Goal: Transaction & Acquisition: Book appointment/travel/reservation

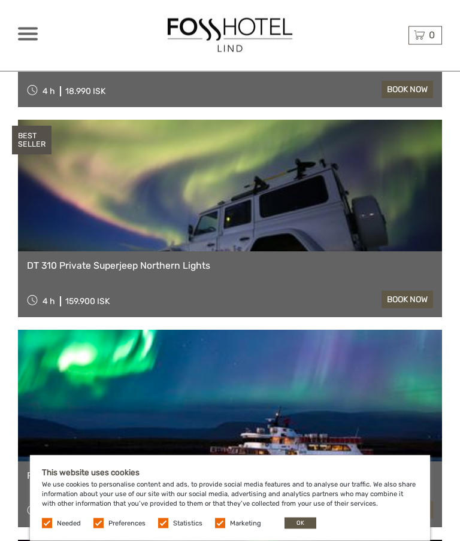
scroll to position [655, 0]
click at [302, 190] on link at bounding box center [230, 186] width 424 height 132
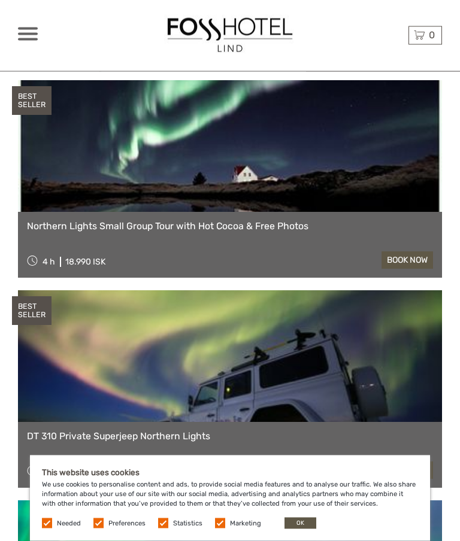
scroll to position [484, 0]
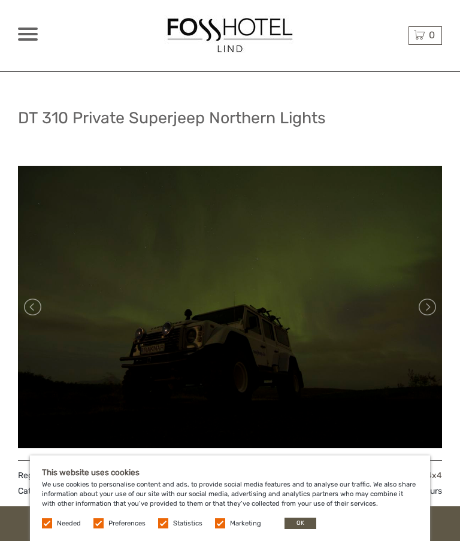
scroll to position [5, 0]
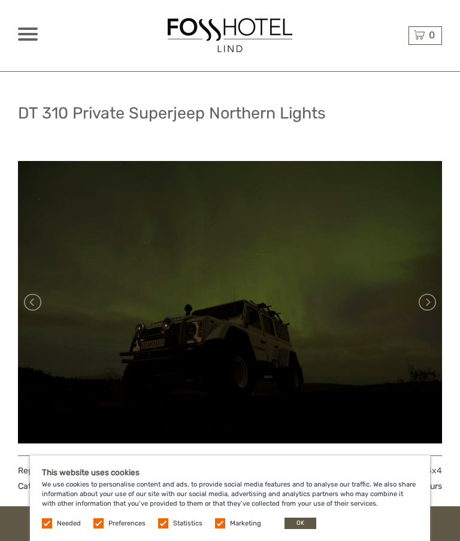
click at [428, 301] on link at bounding box center [426, 302] width 19 height 19
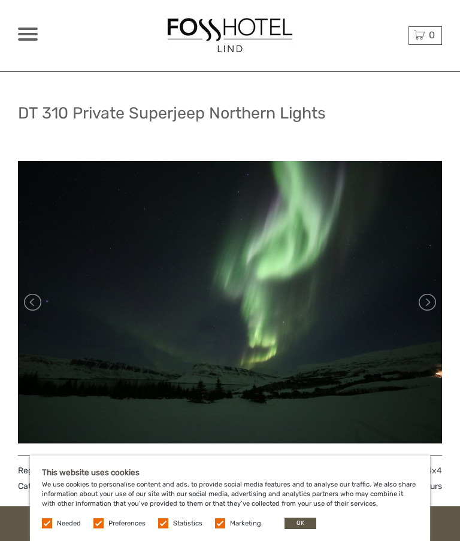
click at [431, 305] on link at bounding box center [426, 302] width 19 height 19
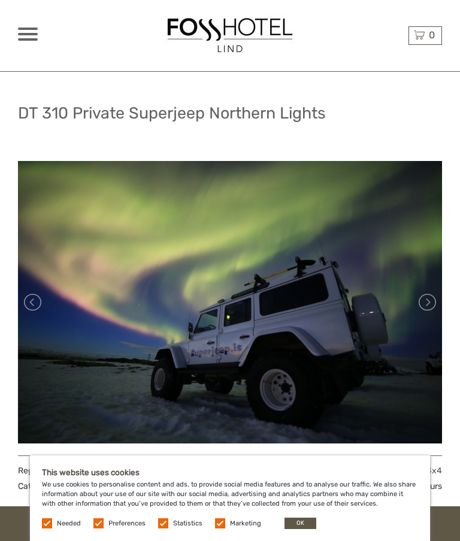
click at [429, 300] on link at bounding box center [426, 302] width 19 height 19
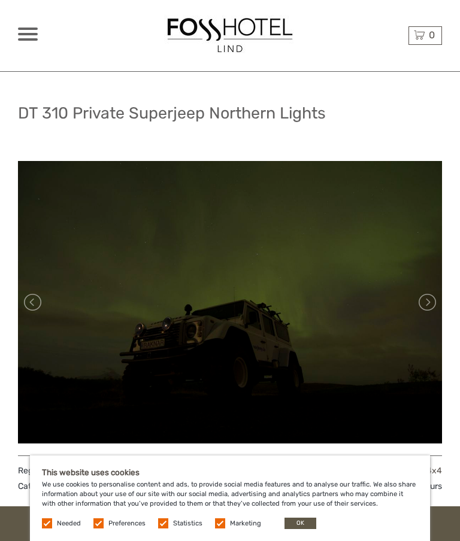
click at [420, 301] on link at bounding box center [426, 302] width 19 height 19
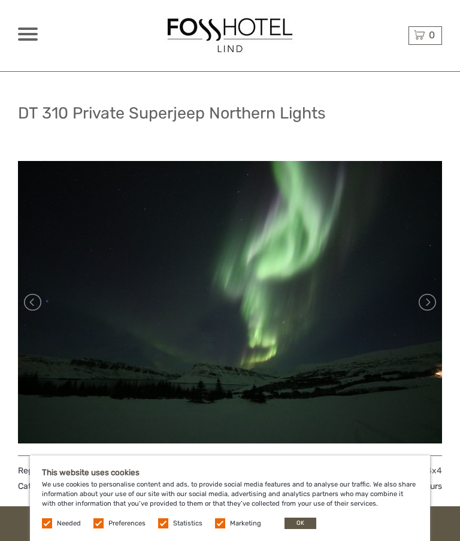
click at [426, 301] on link at bounding box center [426, 302] width 19 height 19
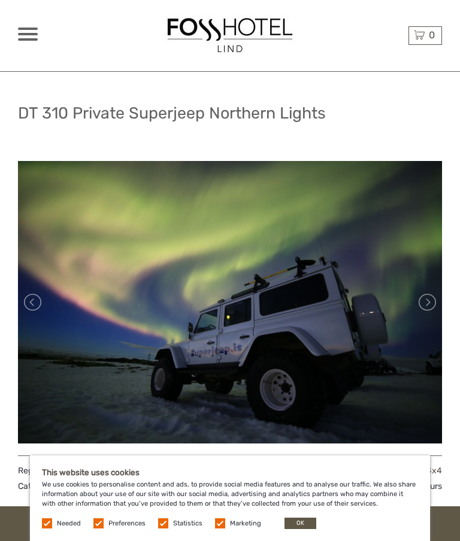
click at [424, 298] on link at bounding box center [426, 302] width 19 height 19
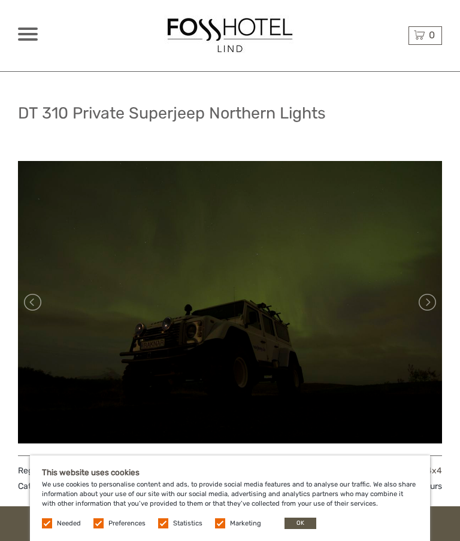
click at [425, 299] on link at bounding box center [426, 302] width 19 height 19
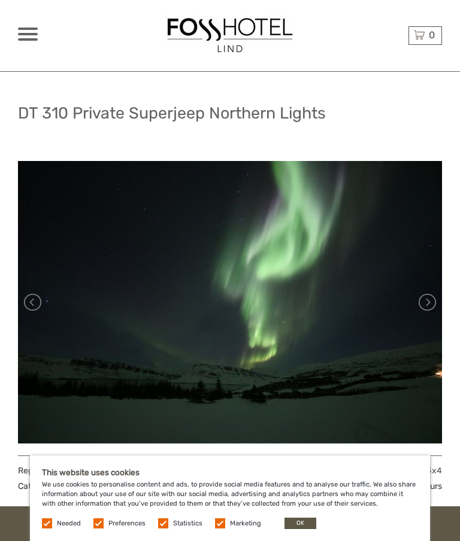
click at [423, 296] on link at bounding box center [426, 302] width 19 height 19
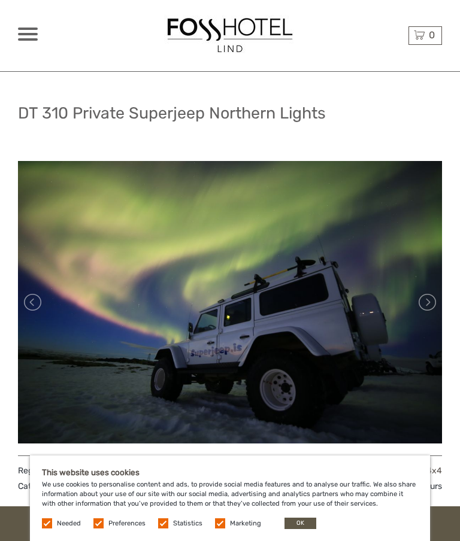
click at [423, 300] on link at bounding box center [426, 302] width 19 height 19
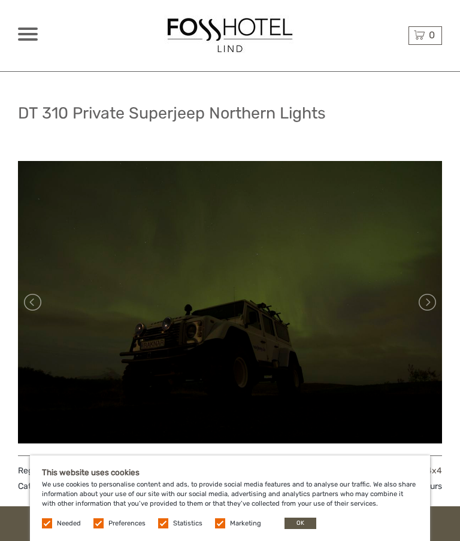
click at [420, 299] on link at bounding box center [426, 302] width 19 height 19
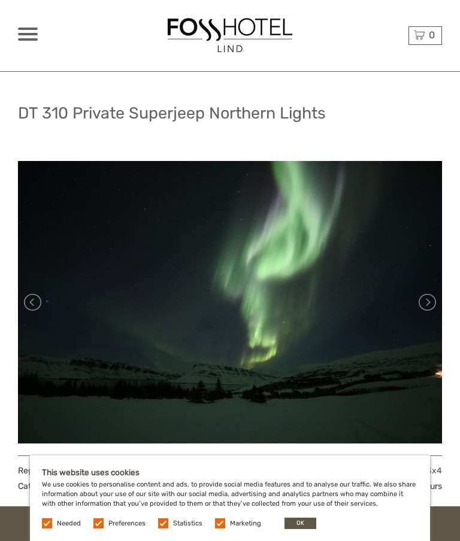
click at [428, 300] on link at bounding box center [426, 302] width 19 height 19
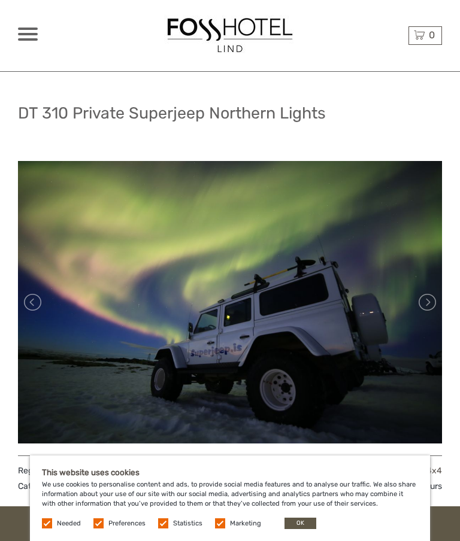
click at [429, 299] on link at bounding box center [426, 302] width 19 height 19
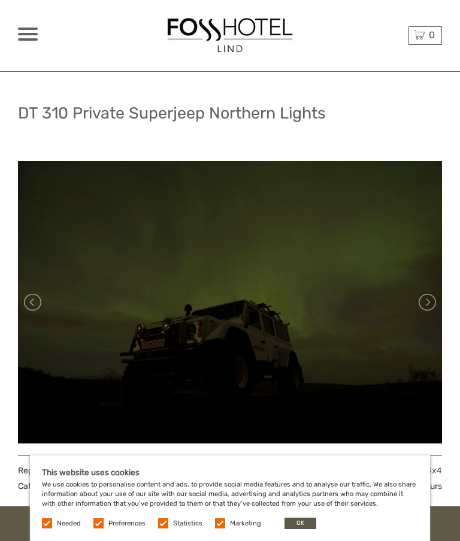
click at [429, 299] on link at bounding box center [426, 302] width 19 height 19
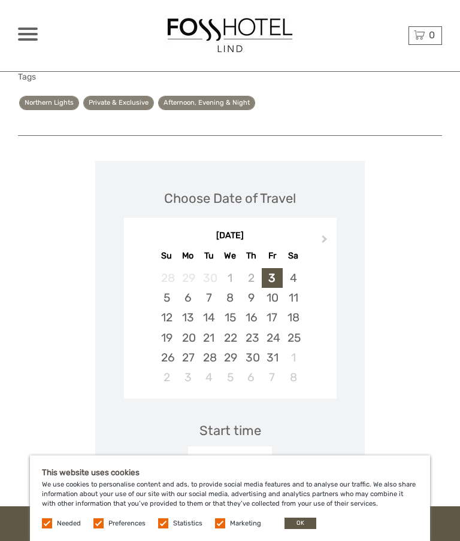
scroll to position [817, 0]
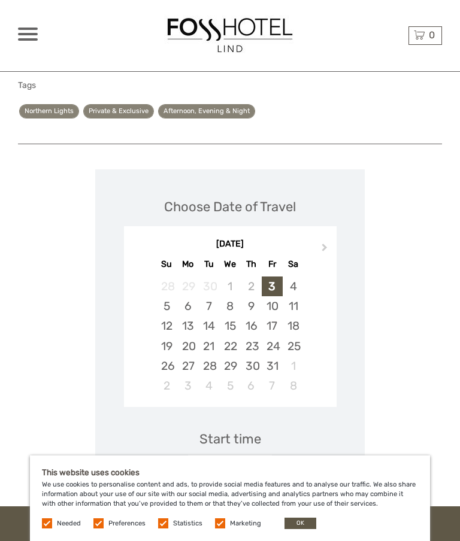
click at [317, 243] on button "Next Month" at bounding box center [325, 250] width 19 height 19
click at [320, 241] on button "Next Month" at bounding box center [325, 250] width 19 height 19
click at [290, 277] on div "6" at bounding box center [293, 287] width 21 height 20
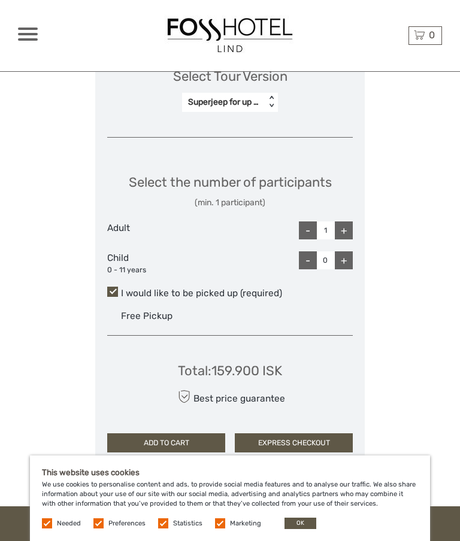
scroll to position [1261, 0]
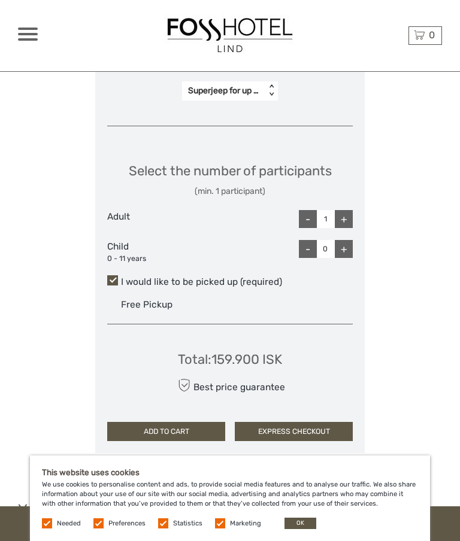
click at [346, 210] on div "+" at bounding box center [344, 219] width 18 height 18
type input "2"
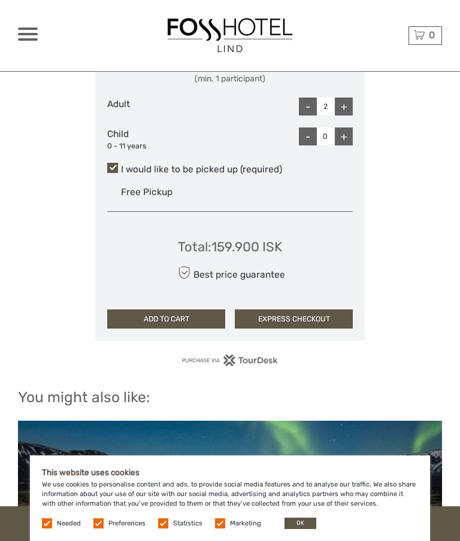
scroll to position [1371, 0]
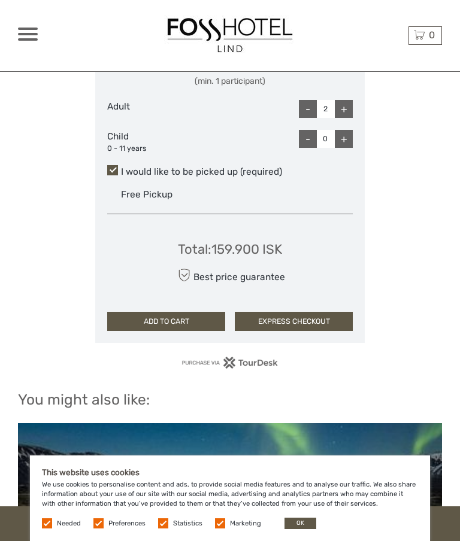
click at [298, 519] on button "OK" at bounding box center [300, 523] width 32 height 11
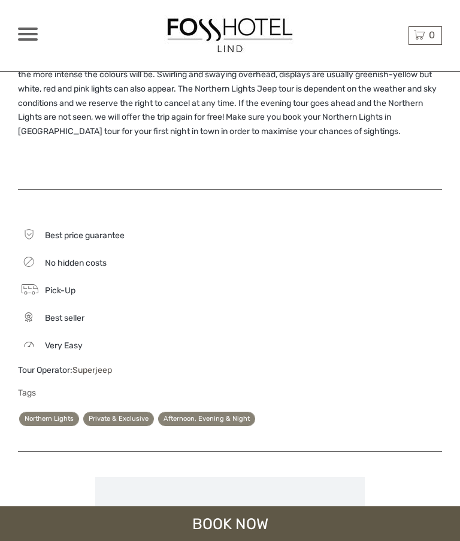
scroll to position [508, 0]
